Goal: Go to known website: Access a specific website the user already knows

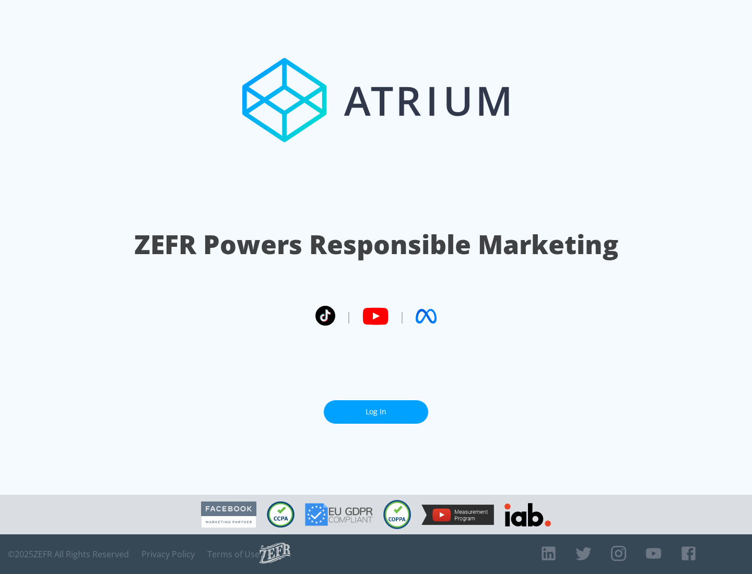
click at [376, 412] on link "Log In" at bounding box center [376, 413] width 104 height 24
